Goal: Entertainment & Leisure: Consume media (video, audio)

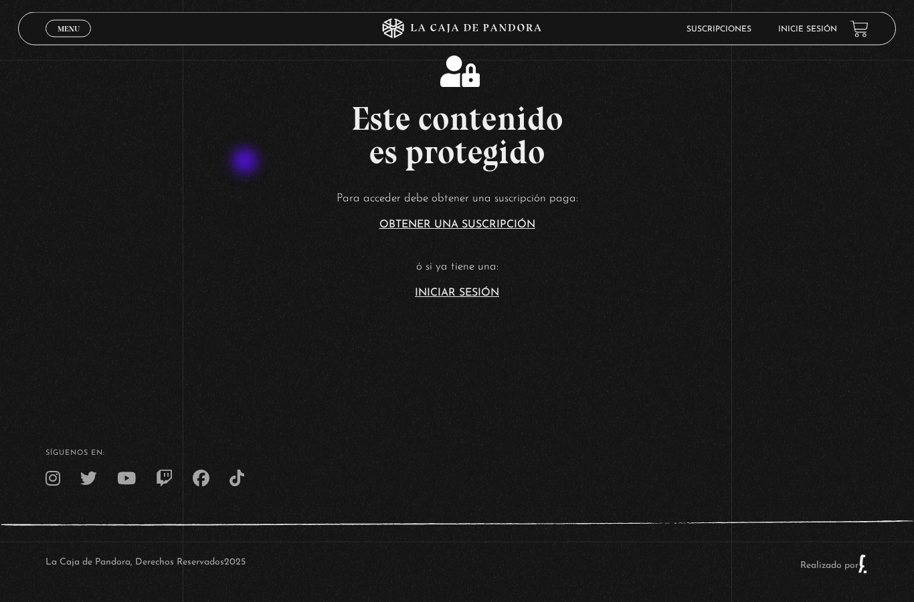
scroll to position [303, 0]
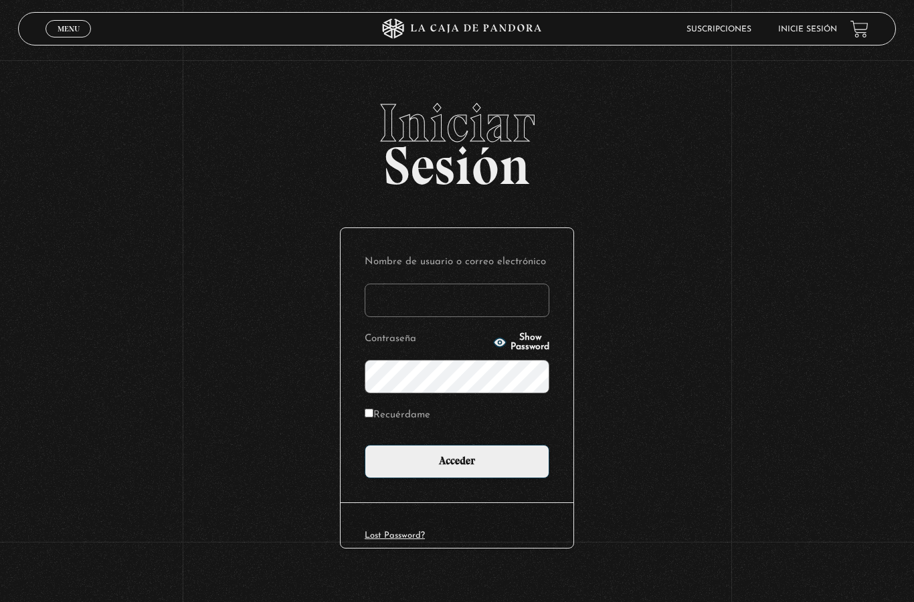
type input "baikel@gmail.com"
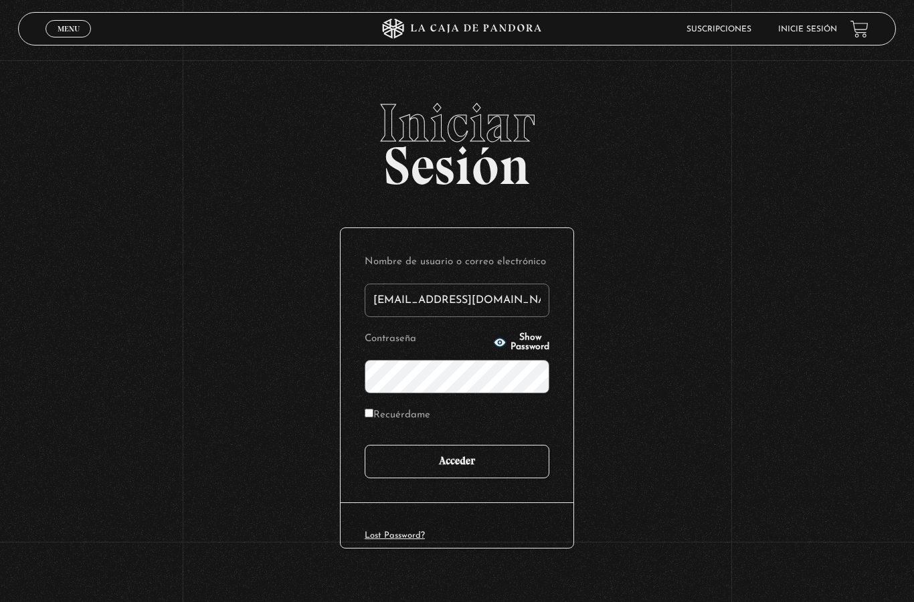
click at [474, 462] on input "Acceder" at bounding box center [457, 461] width 185 height 33
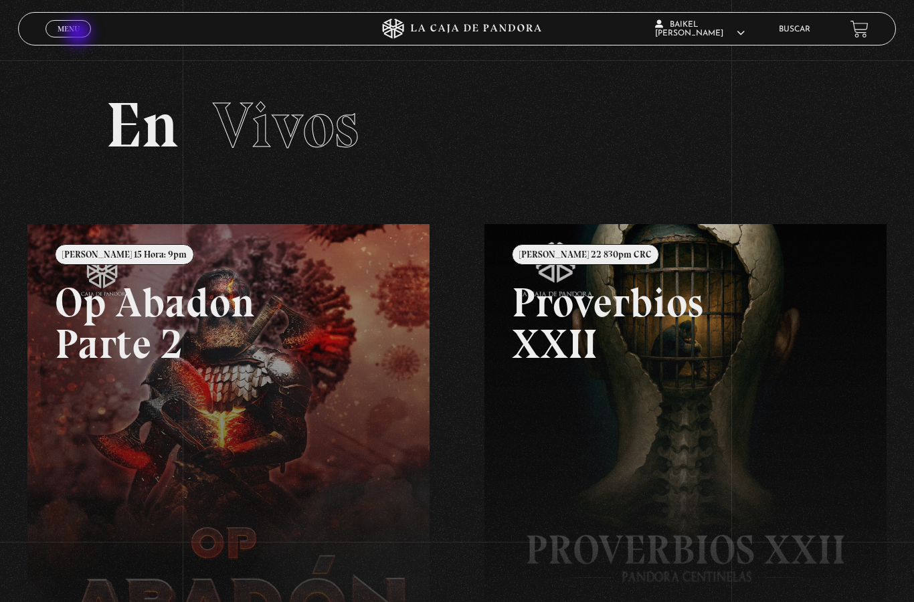
click at [80, 33] on span "Menu" at bounding box center [69, 29] width 22 height 8
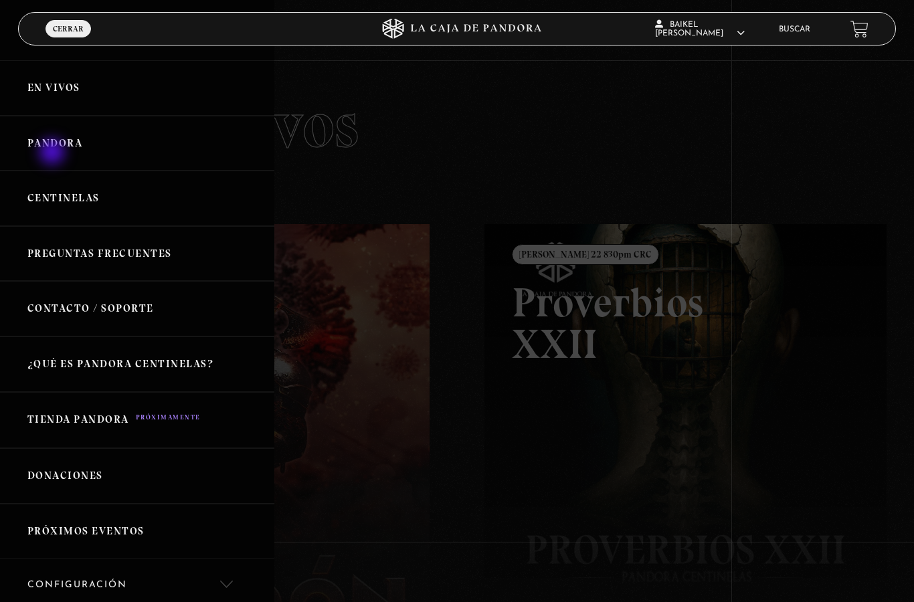
click at [54, 153] on link "Pandora" at bounding box center [137, 144] width 274 height 56
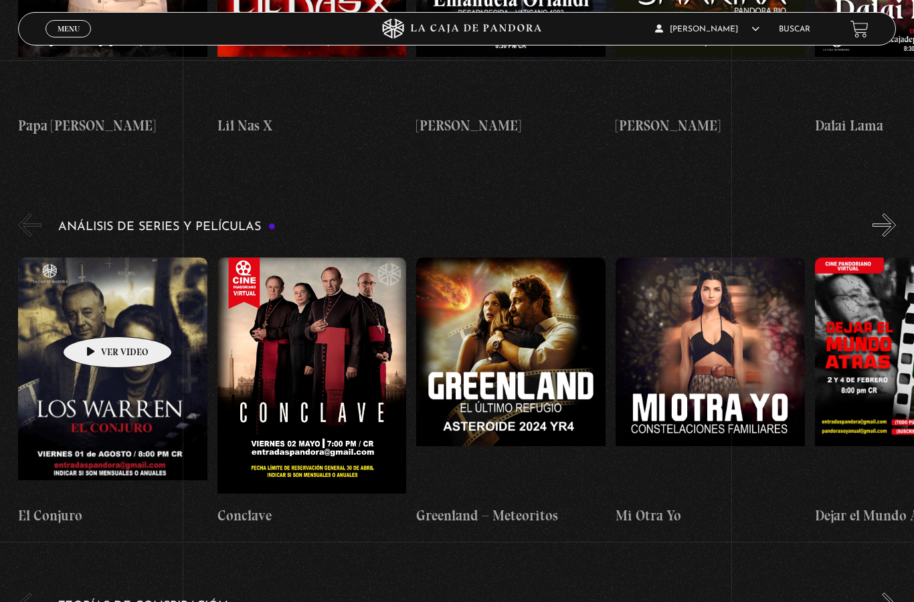
click at [122, 348] on figure at bounding box center [112, 377] width 189 height 241
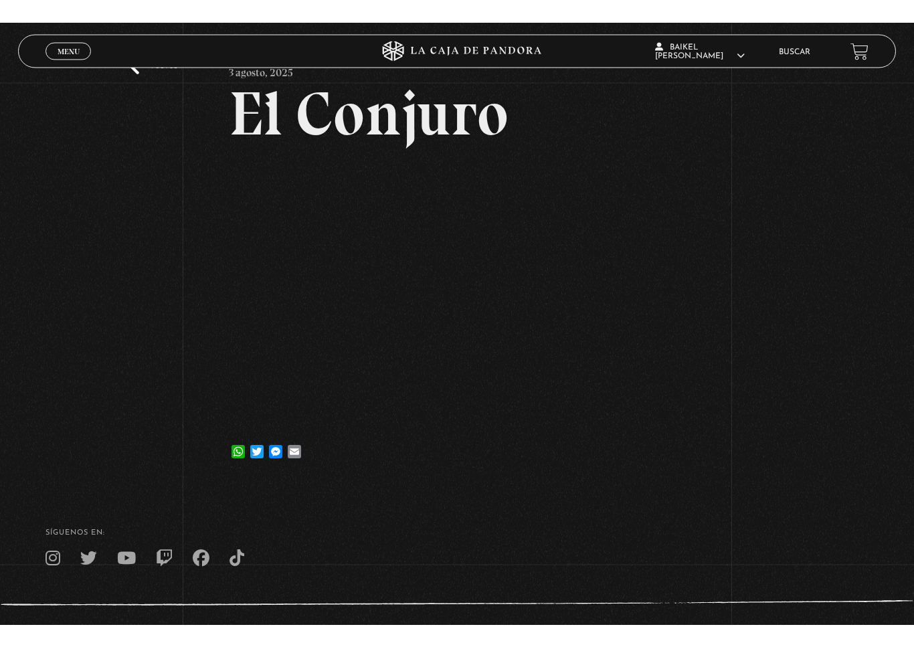
scroll to position [16, 0]
